Goal: Navigation & Orientation: Find specific page/section

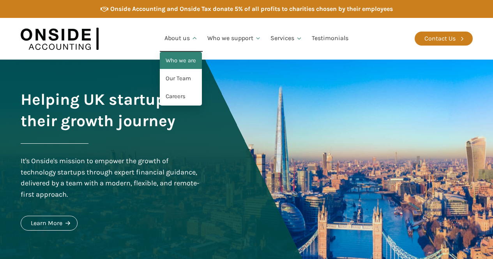
click at [181, 59] on link "Who we are" at bounding box center [181, 61] width 42 height 18
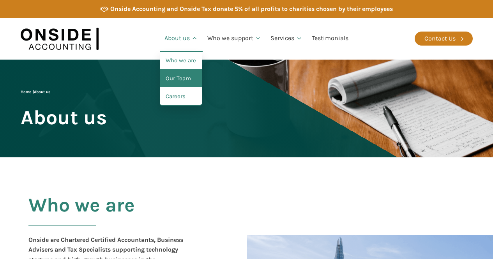
click at [183, 73] on link "Our Team" at bounding box center [181, 79] width 42 height 18
